Goal: Task Accomplishment & Management: Manage account settings

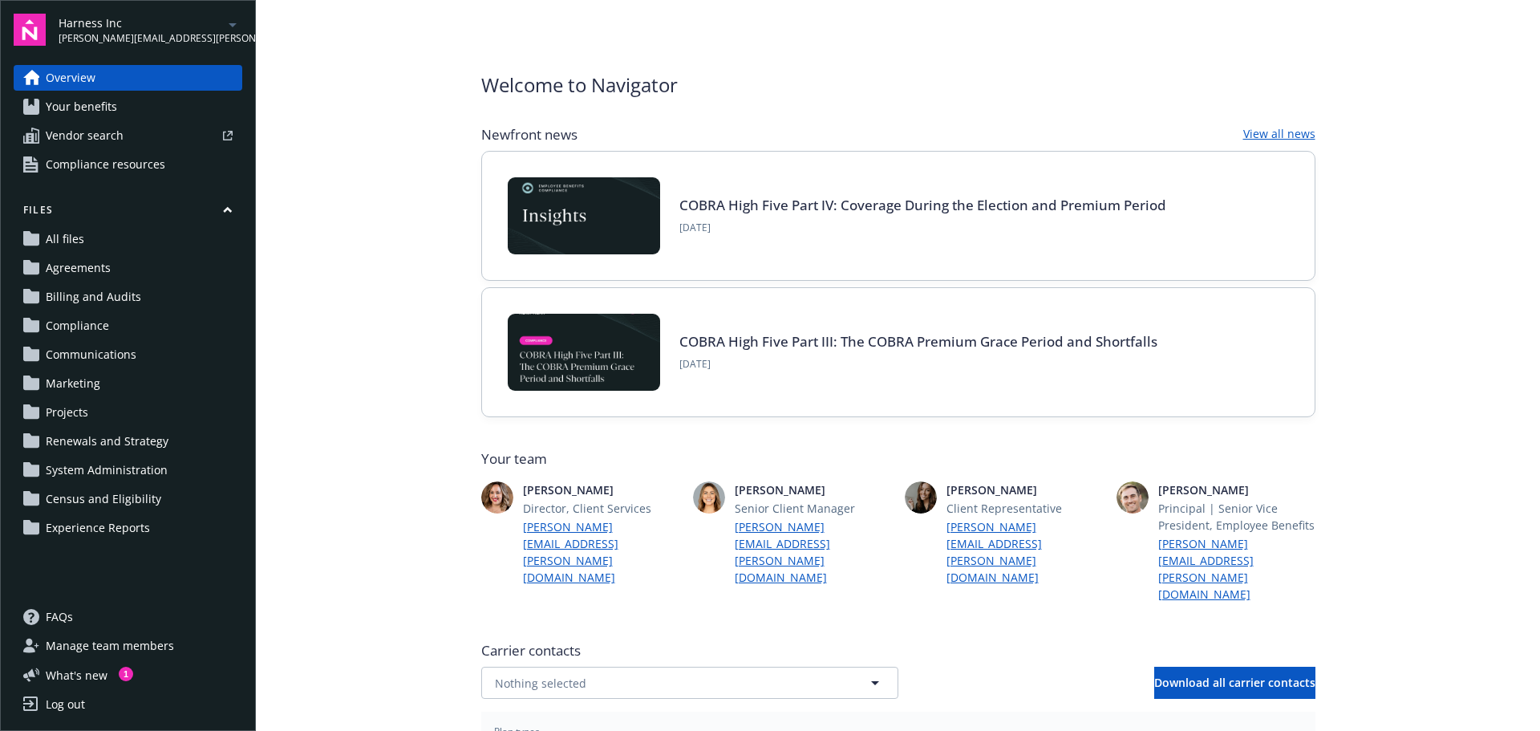
click at [58, 237] on span "All files" at bounding box center [65, 239] width 39 height 26
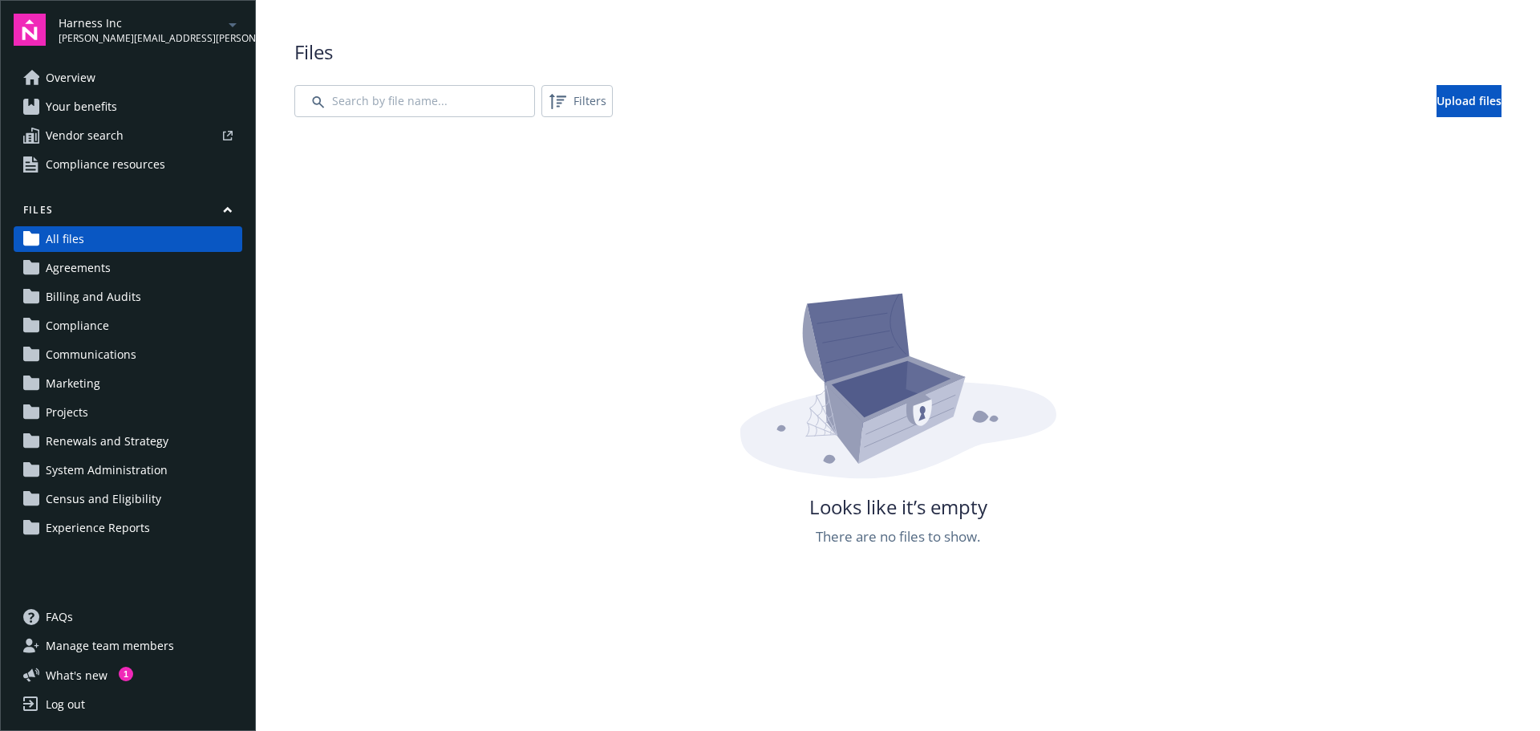
click at [98, 99] on span "Your benefits" at bounding box center [81, 107] width 71 height 26
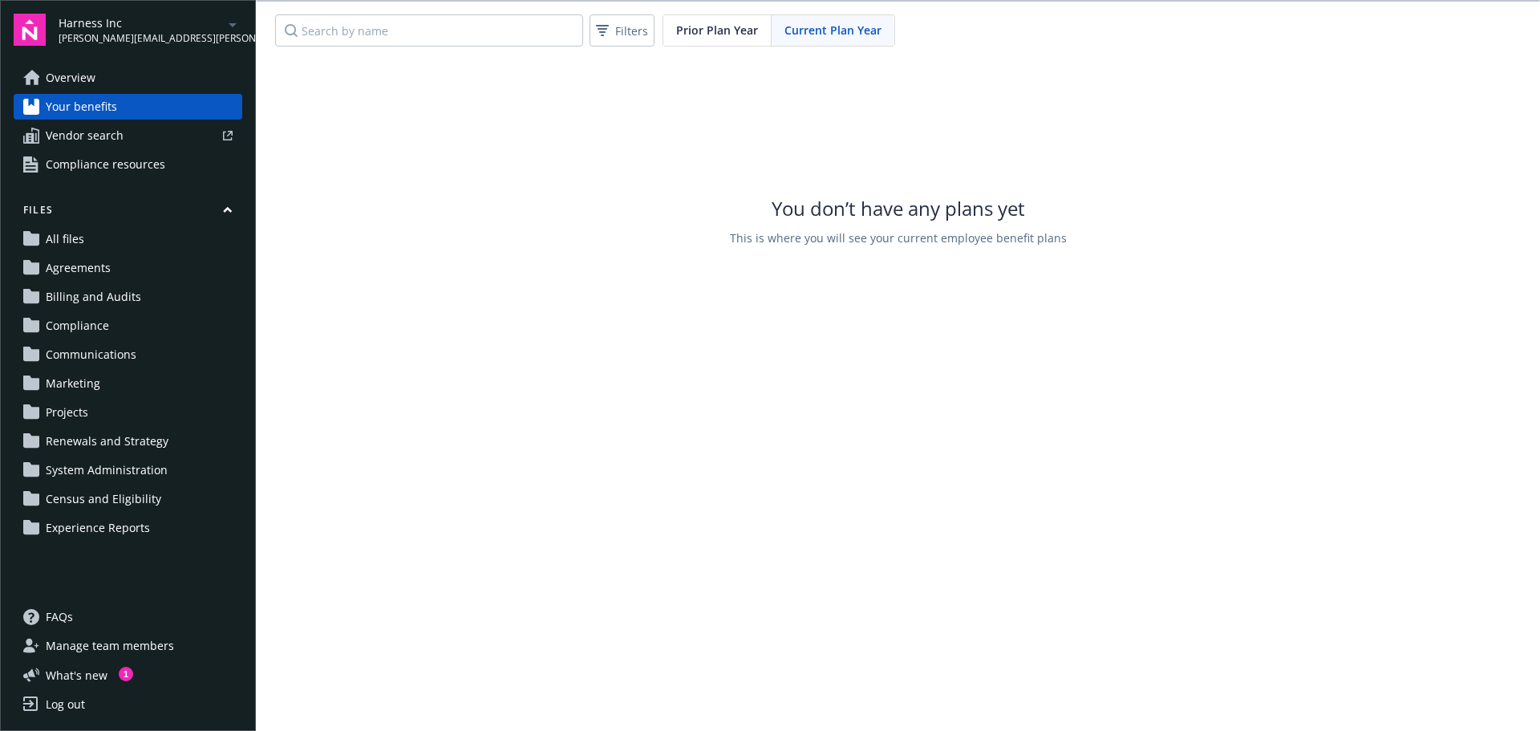
click at [116, 156] on span "Compliance resources" at bounding box center [106, 165] width 120 height 26
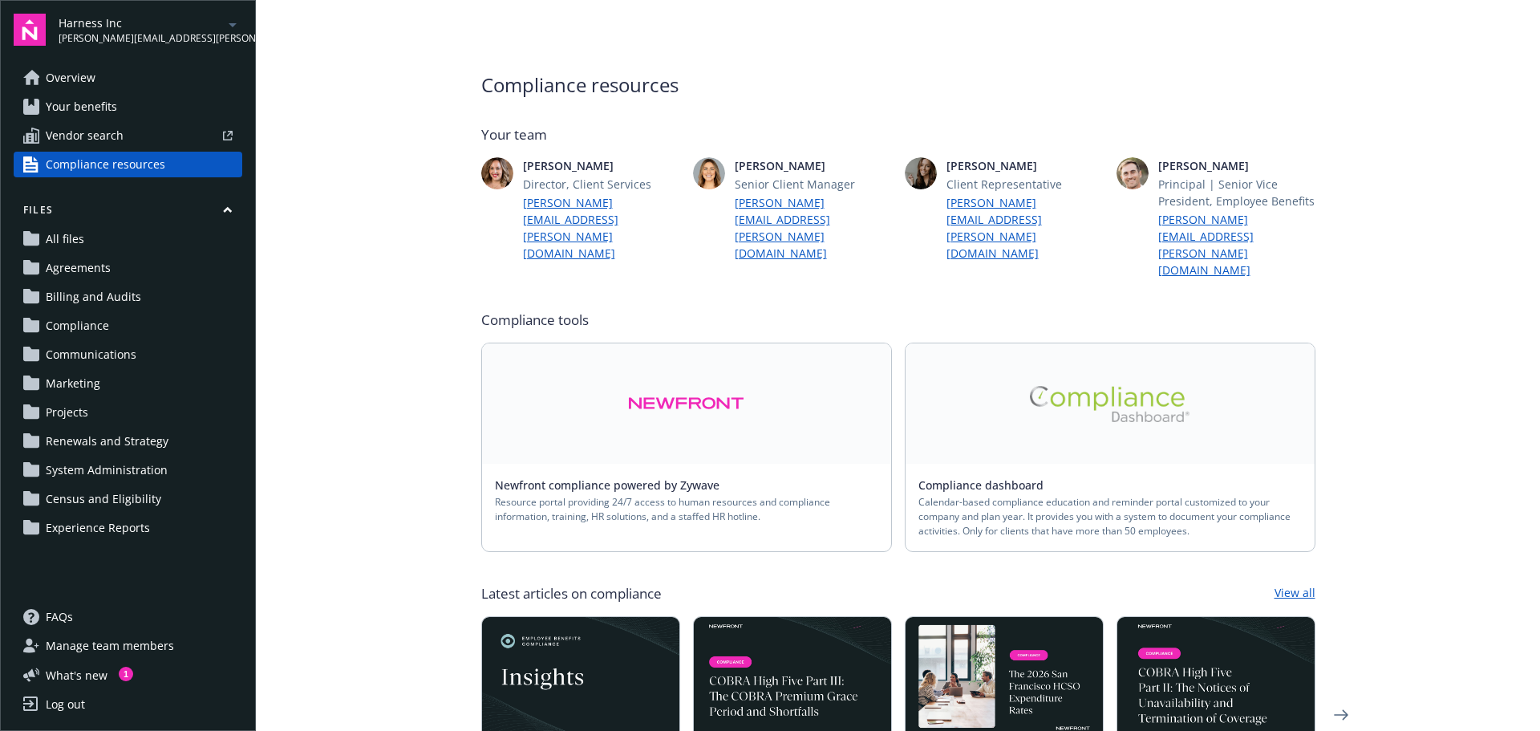
click at [93, 237] on link "All files" at bounding box center [128, 239] width 229 height 26
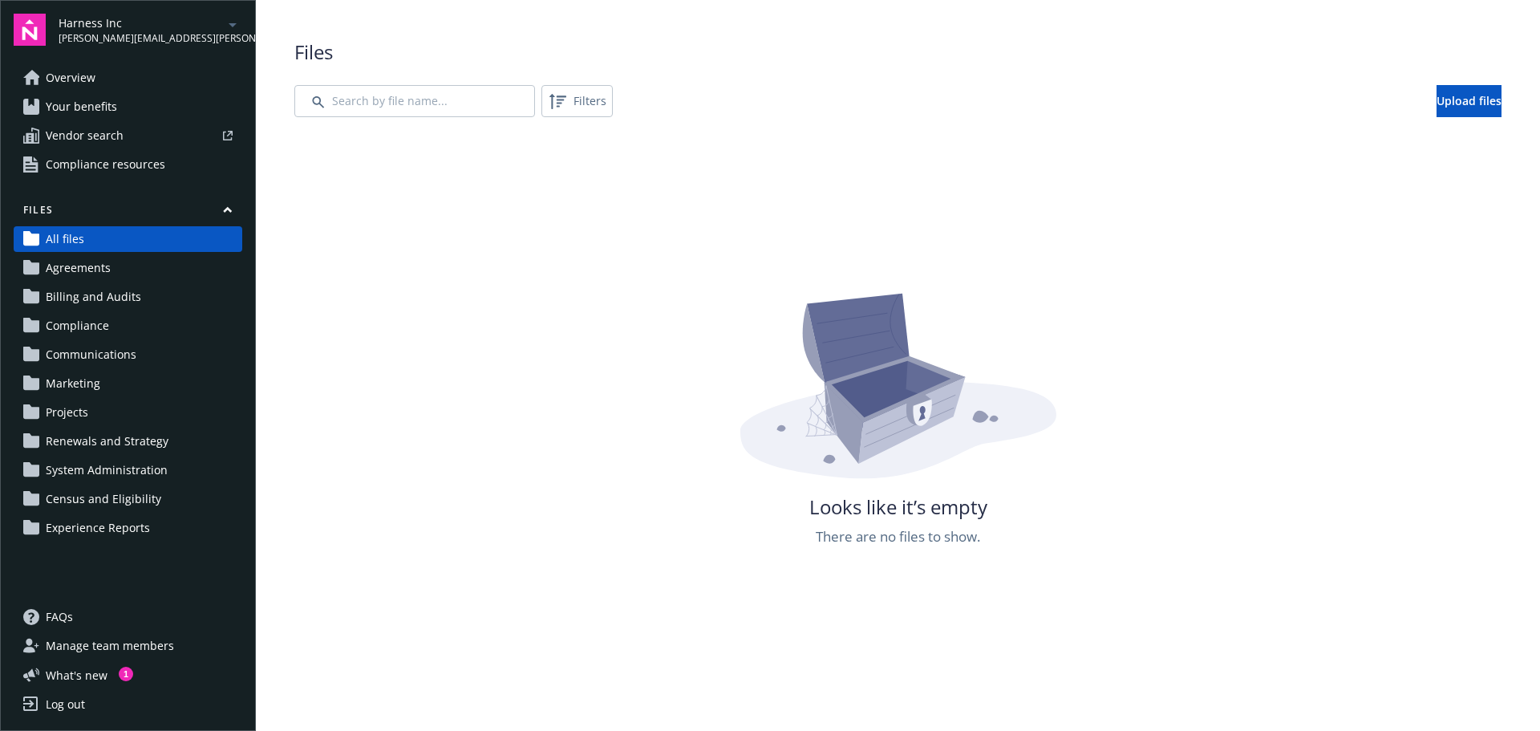
click at [103, 413] on link "Projects" at bounding box center [128, 413] width 229 height 26
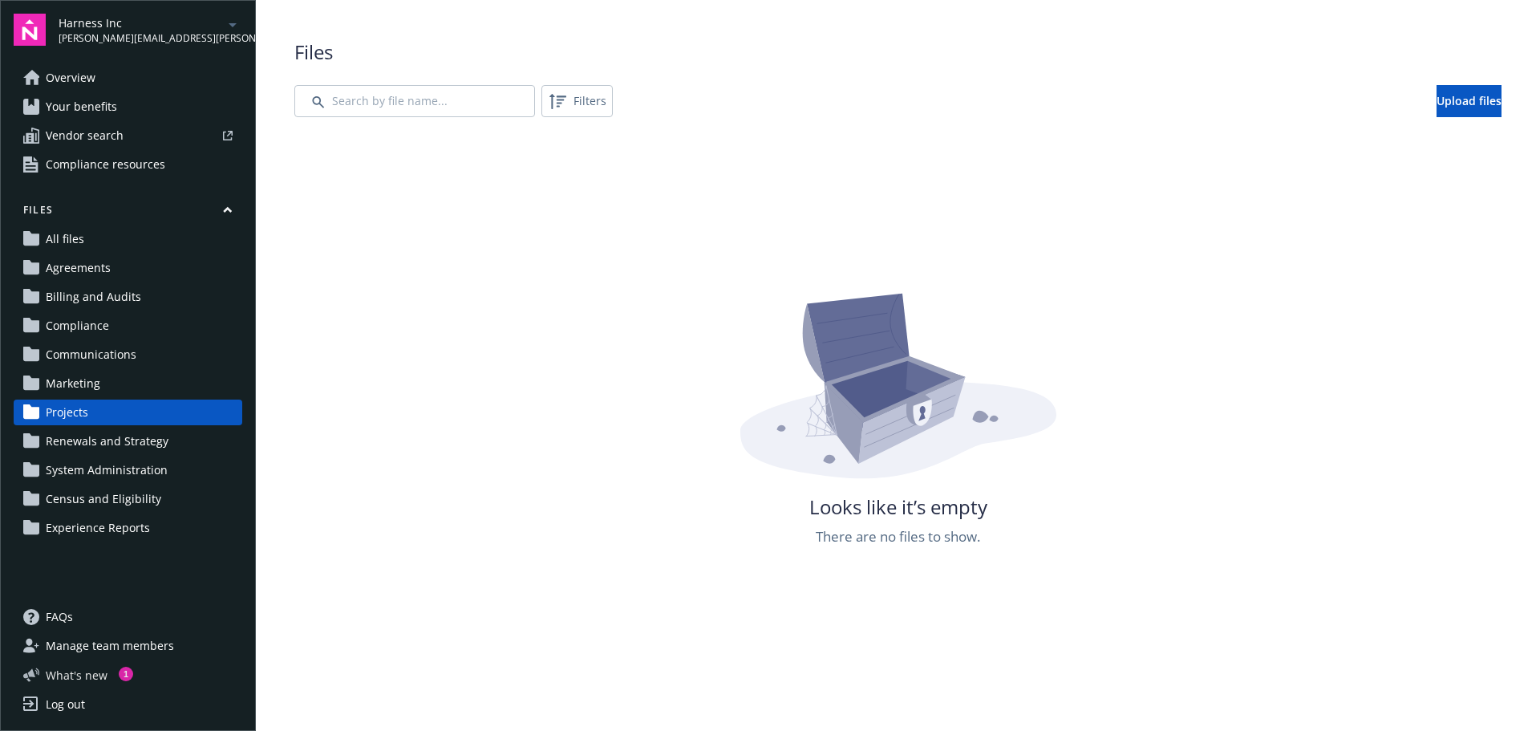
click at [90, 680] on span "What ' s new" at bounding box center [77, 675] width 62 height 17
click at [144, 421] on link "Projects" at bounding box center [128, 413] width 229 height 26
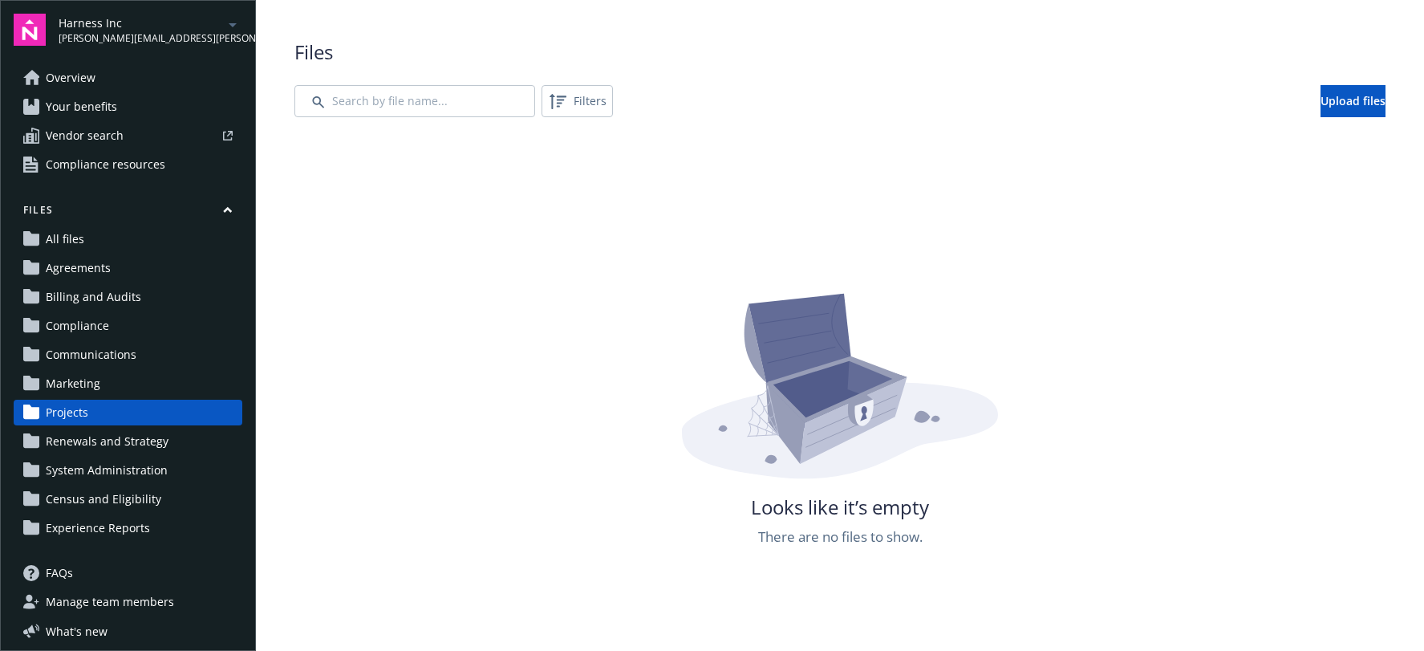
click at [111, 102] on span "Your benefits" at bounding box center [81, 107] width 71 height 26
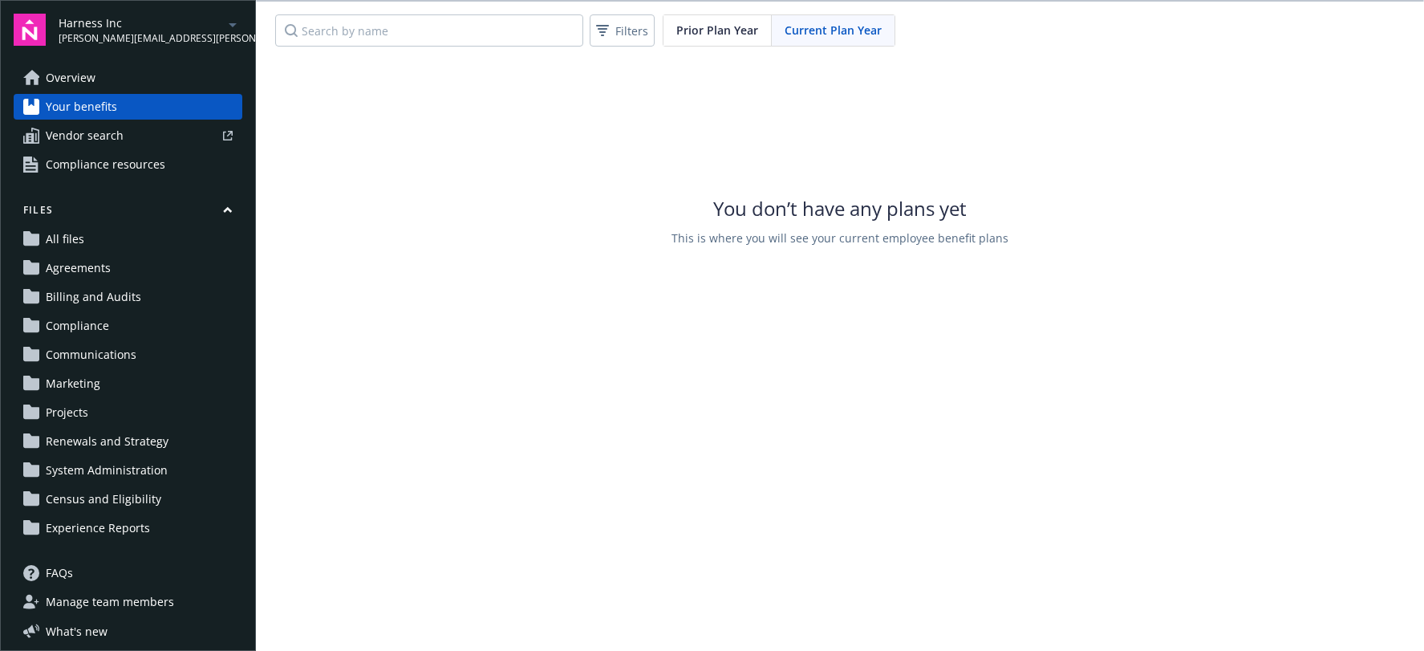
click at [1315, 173] on div "You don’t have any plans yet This is where you will see your current employee b…" at bounding box center [840, 219] width 1168 height 321
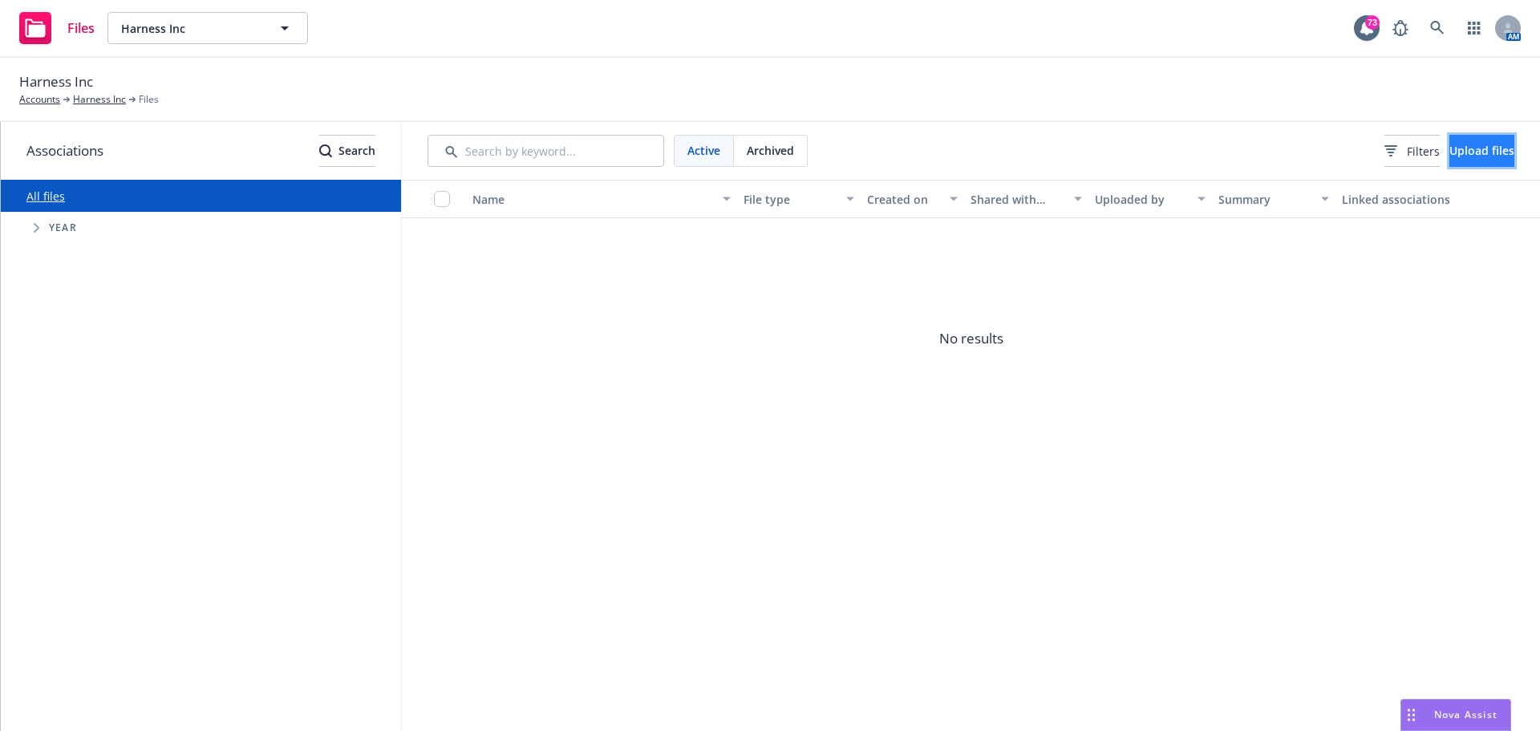
click at [1466, 150] on span "Upload files" at bounding box center [1482, 150] width 65 height 15
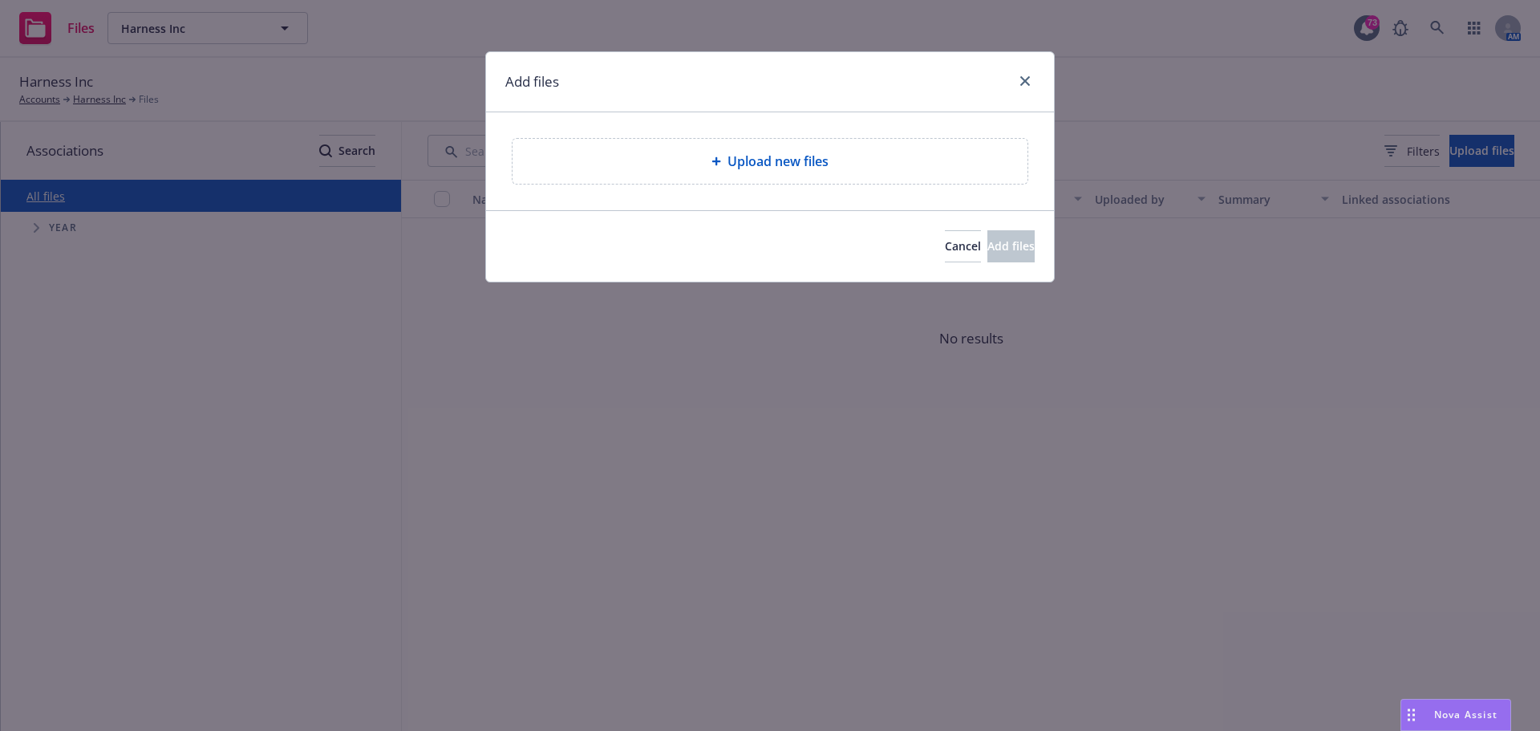
click at [846, 156] on div "Upload new files" at bounding box center [769, 161] width 489 height 19
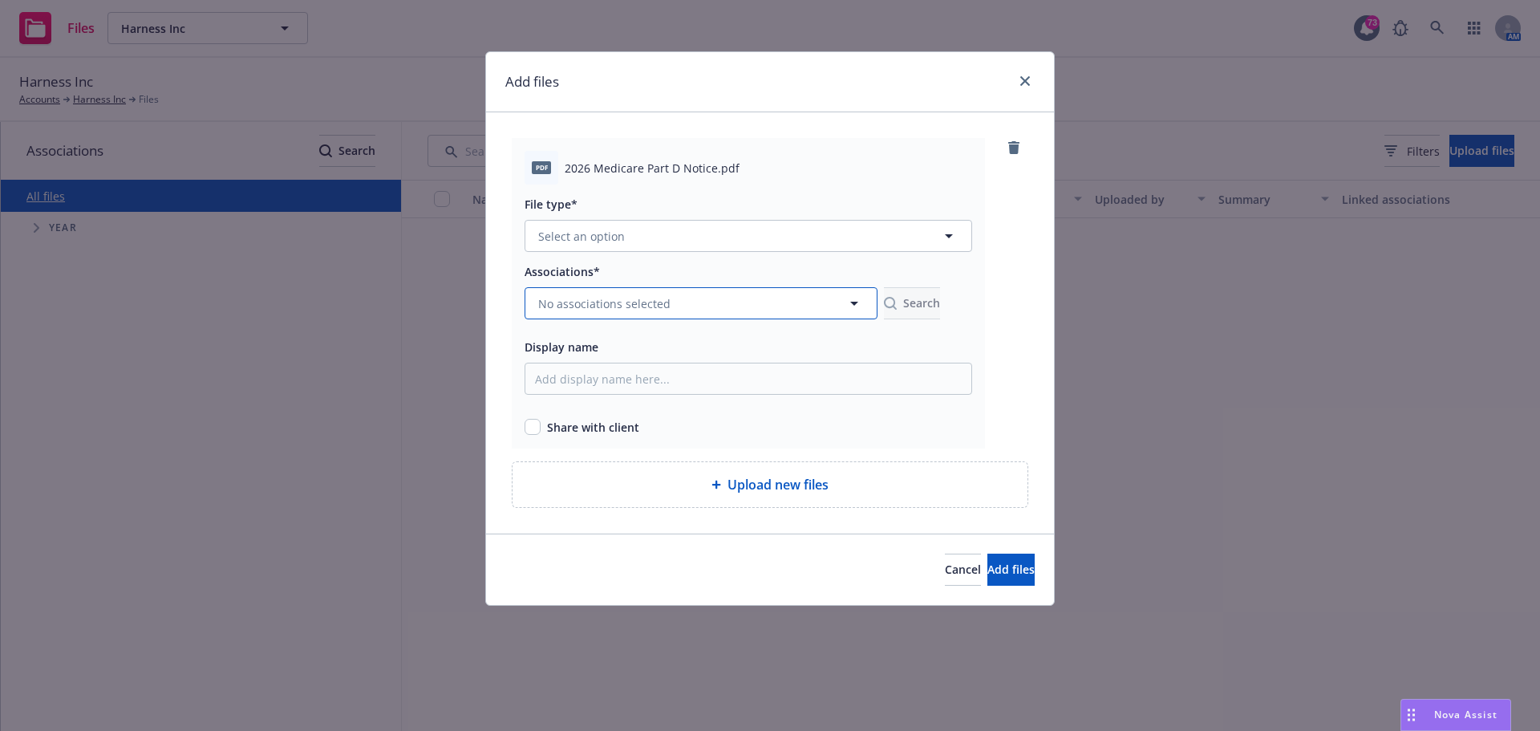
click at [701, 302] on button "No associations selected" at bounding box center [701, 303] width 353 height 32
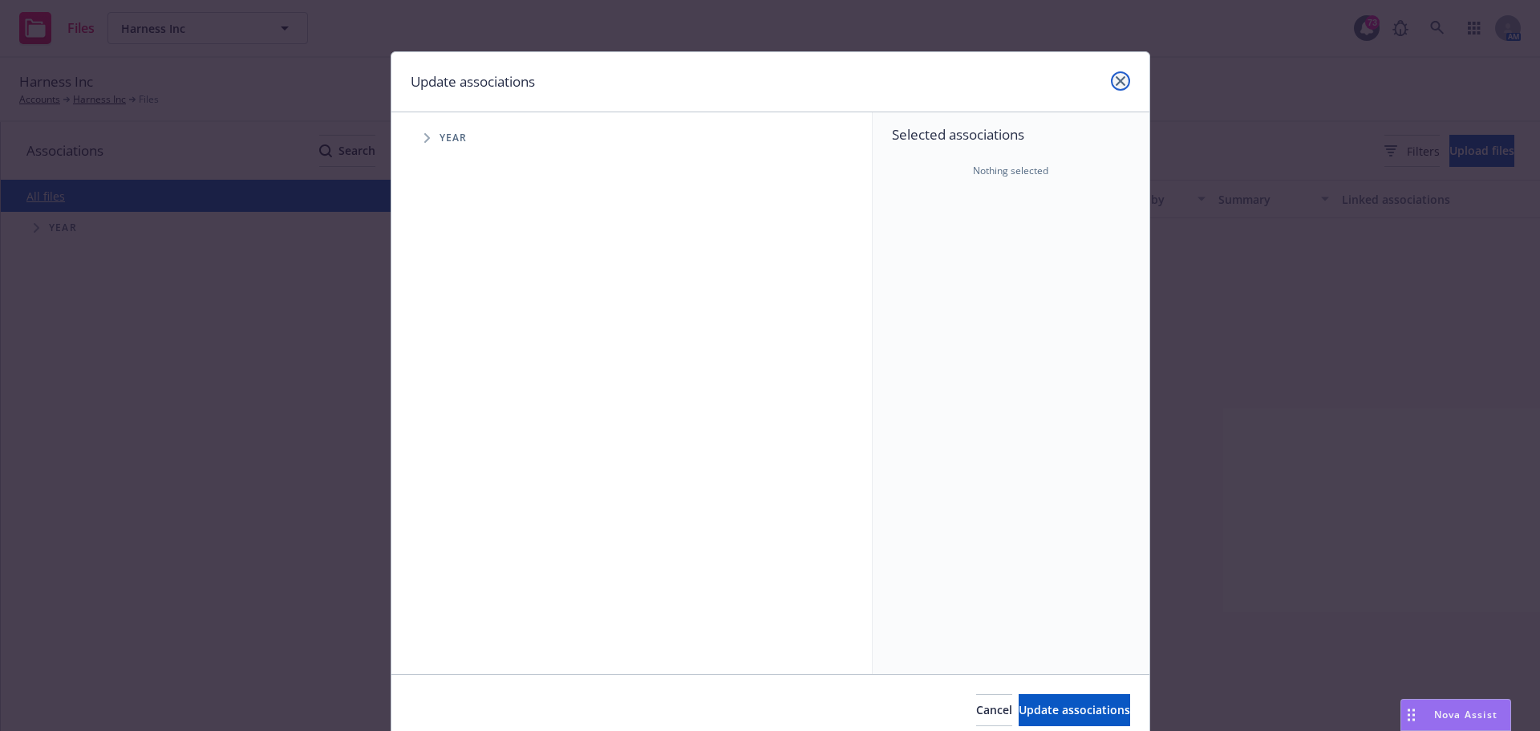
click at [1116, 79] on icon "close" at bounding box center [1121, 81] width 10 height 10
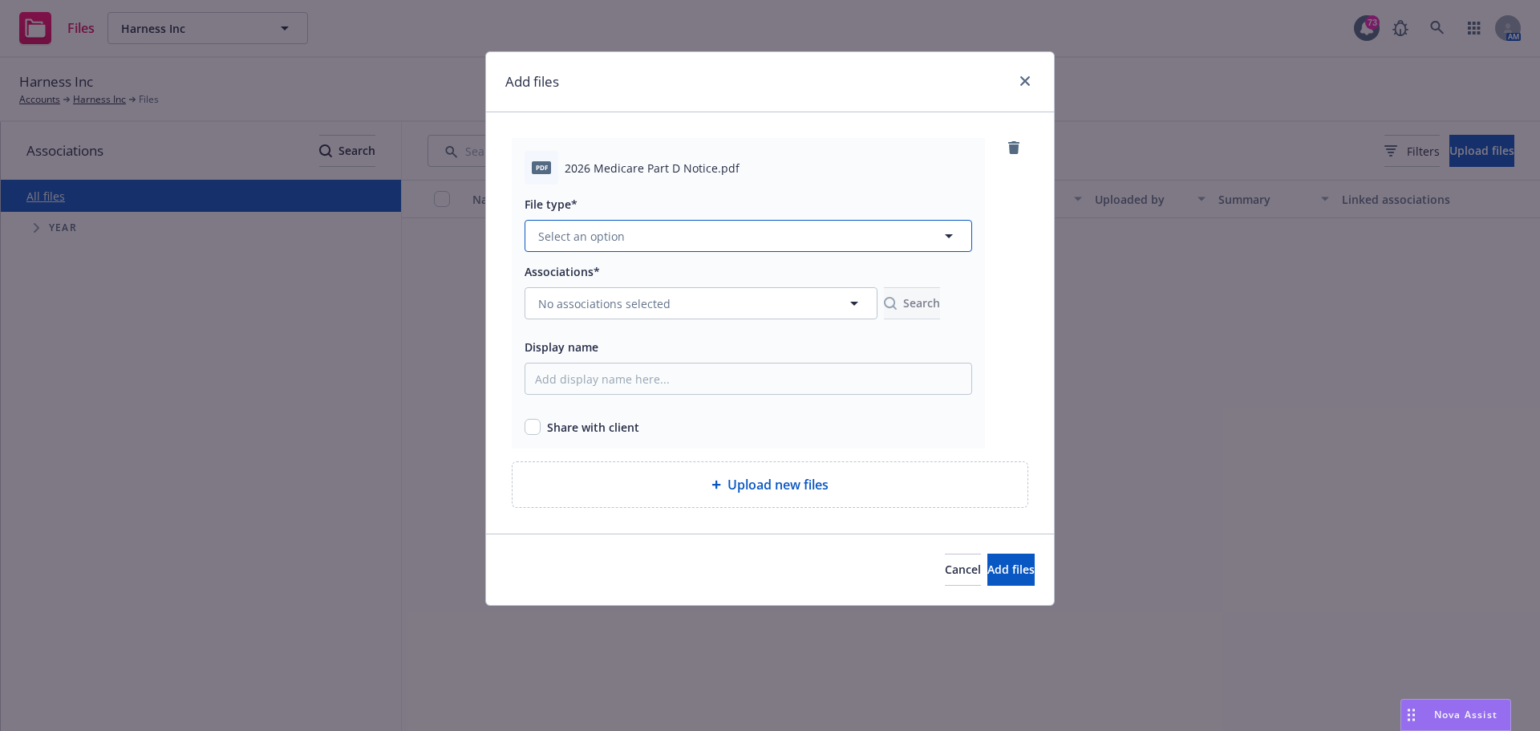
click at [959, 233] on icon "button" at bounding box center [948, 235] width 19 height 19
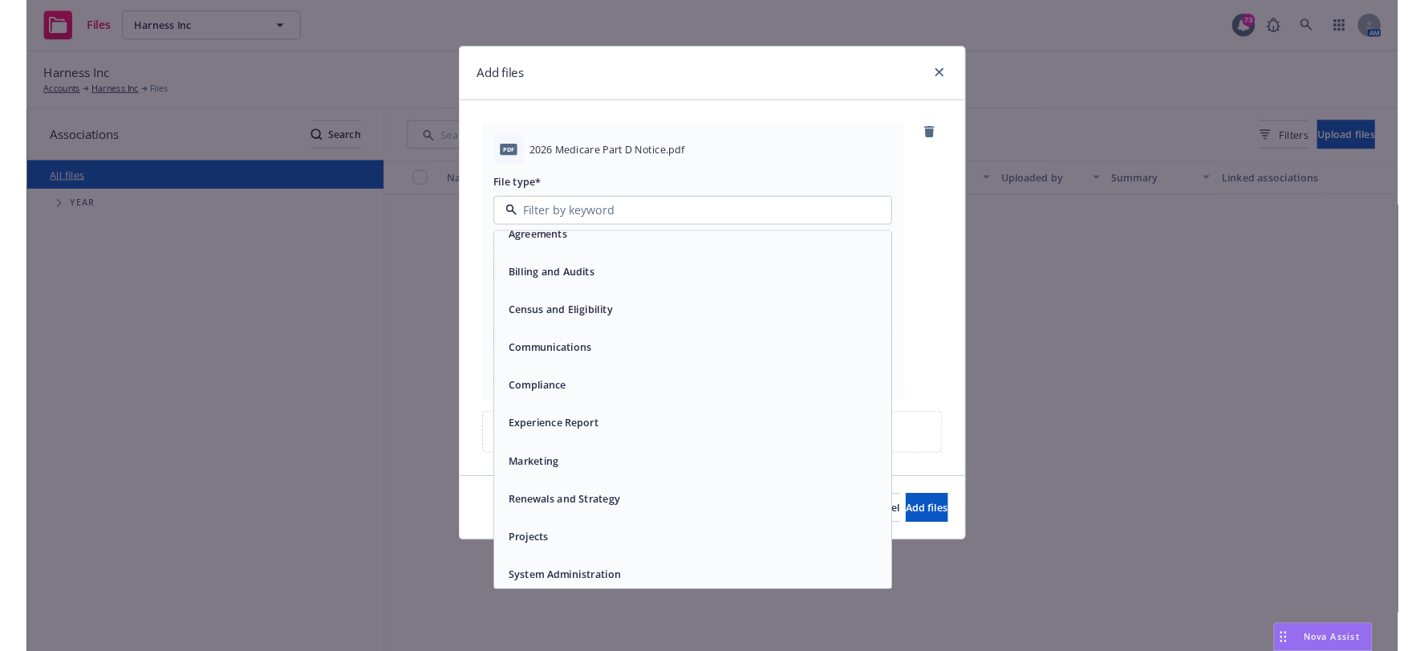
scroll to position [24, 0]
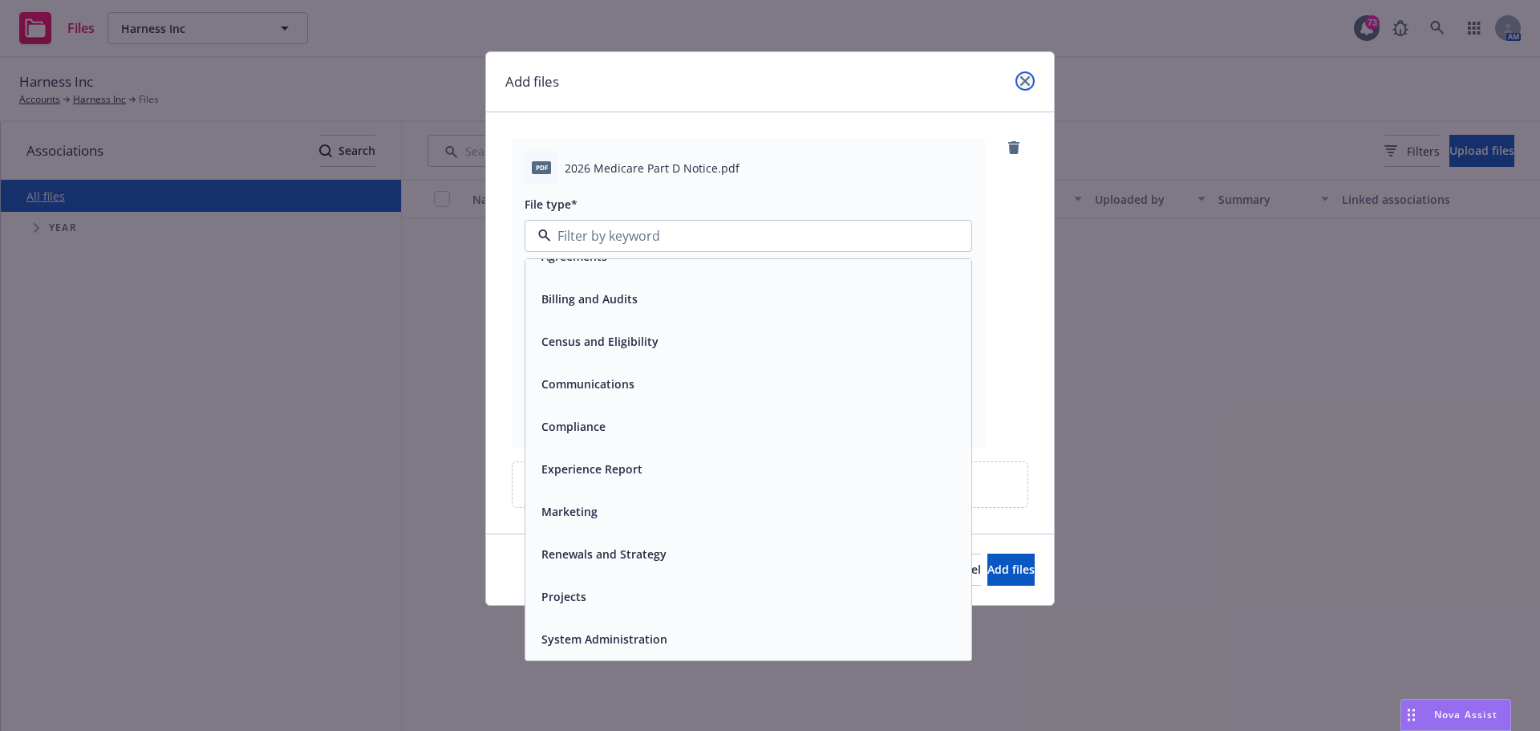
click at [1023, 83] on icon "close" at bounding box center [1025, 81] width 10 height 10
